Goal: Task Accomplishment & Management: Manage account settings

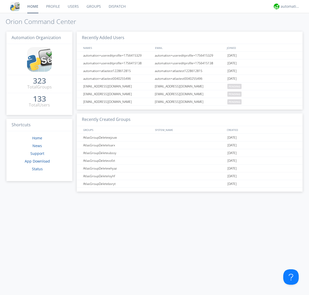
click at [93, 6] on link "Groups" at bounding box center [94, 6] width 22 height 13
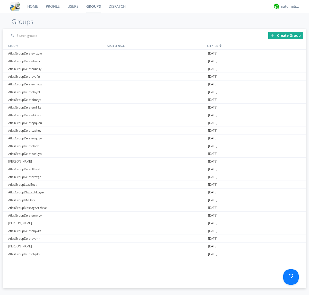
click at [286, 35] on div "Create Group" at bounding box center [285, 36] width 35 height 8
click at [93, 6] on link "Groups" at bounding box center [93, 6] width 22 height 13
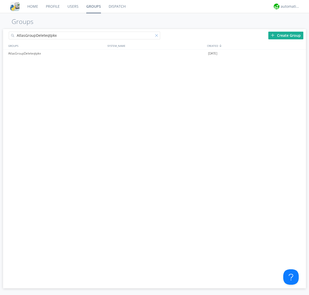
type input "AtlasGroupDeleteqtpkx"
click at [158, 36] on div at bounding box center [157, 36] width 5 height 5
type input "AtlasGroupDeleteqtpkx"
click at [299, 54] on div at bounding box center [299, 54] width 5 height 4
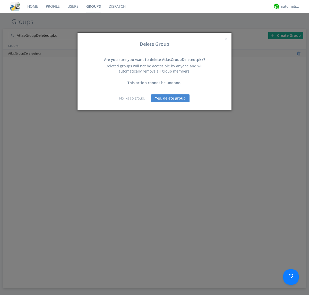
click at [171, 98] on button "Yes, delete group" at bounding box center [170, 99] width 38 height 8
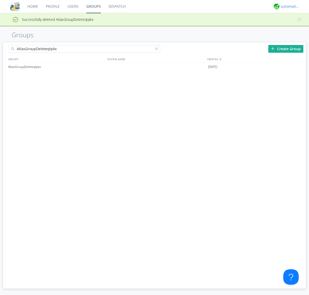
click at [289, 6] on div "automation+atlas" at bounding box center [290, 6] width 19 height 5
